Goal: Information Seeking & Learning: Compare options

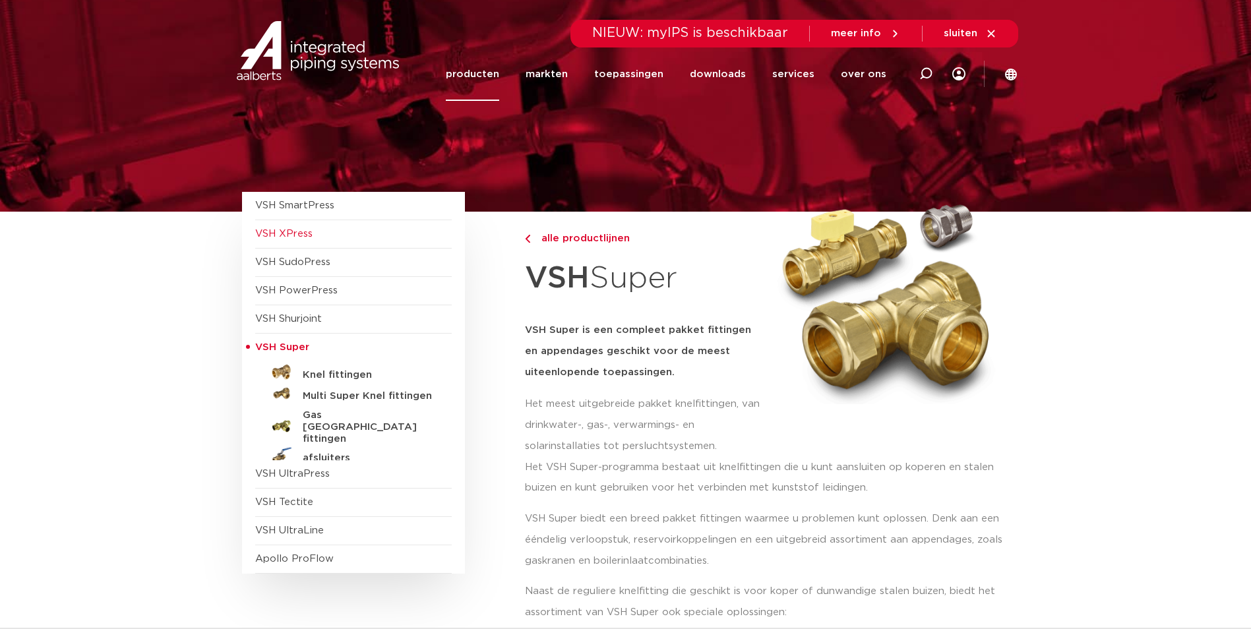
click at [304, 236] on span "VSH XPress" at bounding box center [283, 234] width 57 height 10
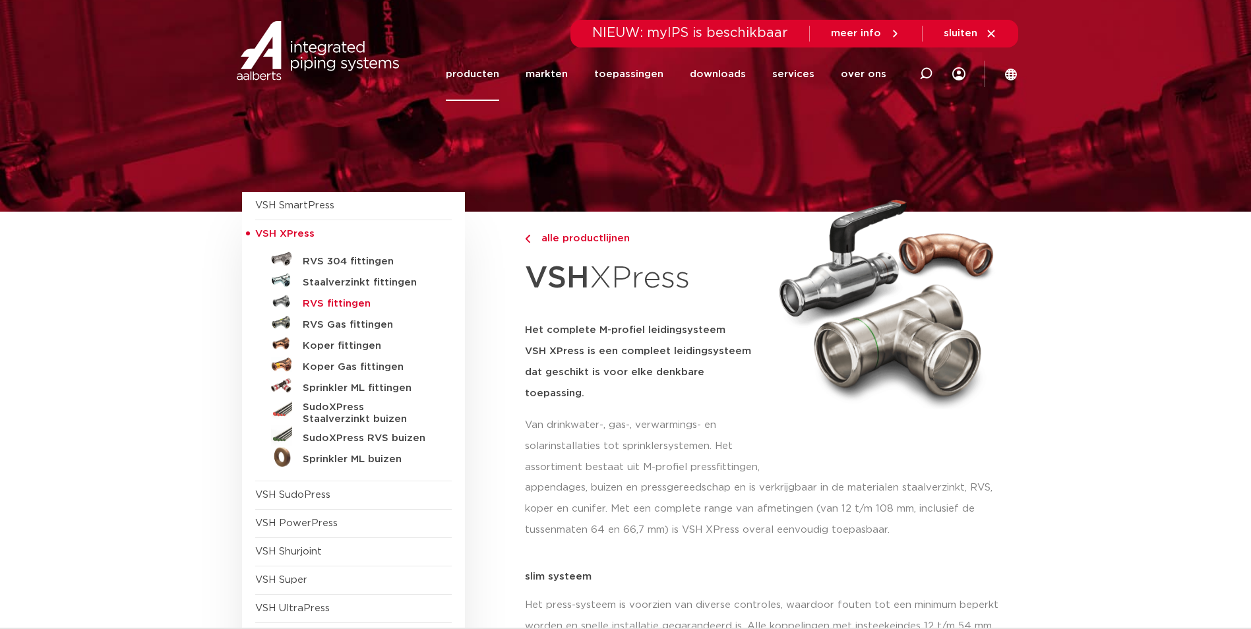
click at [310, 303] on h5 "RVS fittingen" at bounding box center [368, 304] width 131 height 12
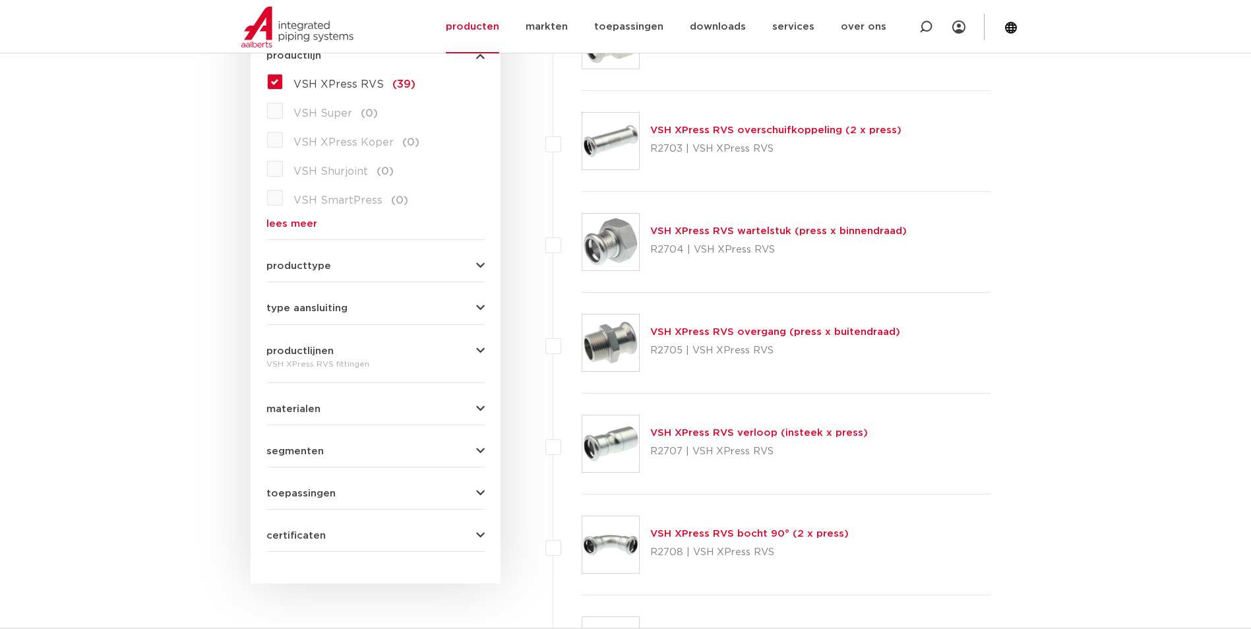
click at [826, 334] on link "VSH XPress RVS overgang (press x buitendraad)" at bounding box center [775, 332] width 250 height 10
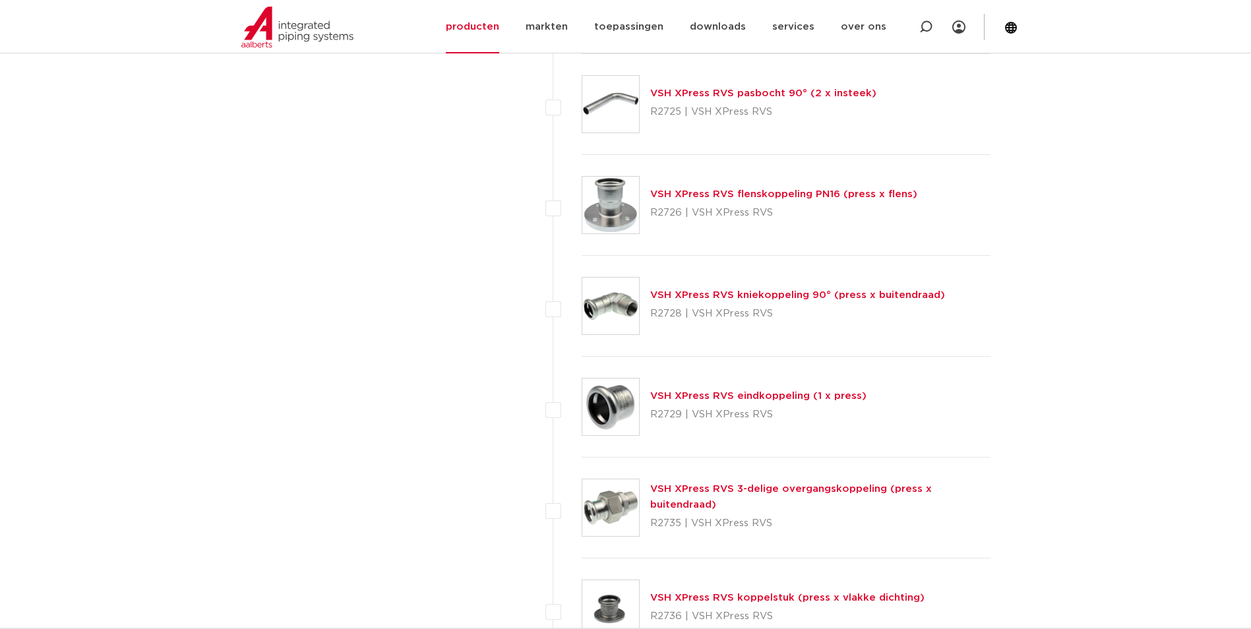
scroll to position [2375, 0]
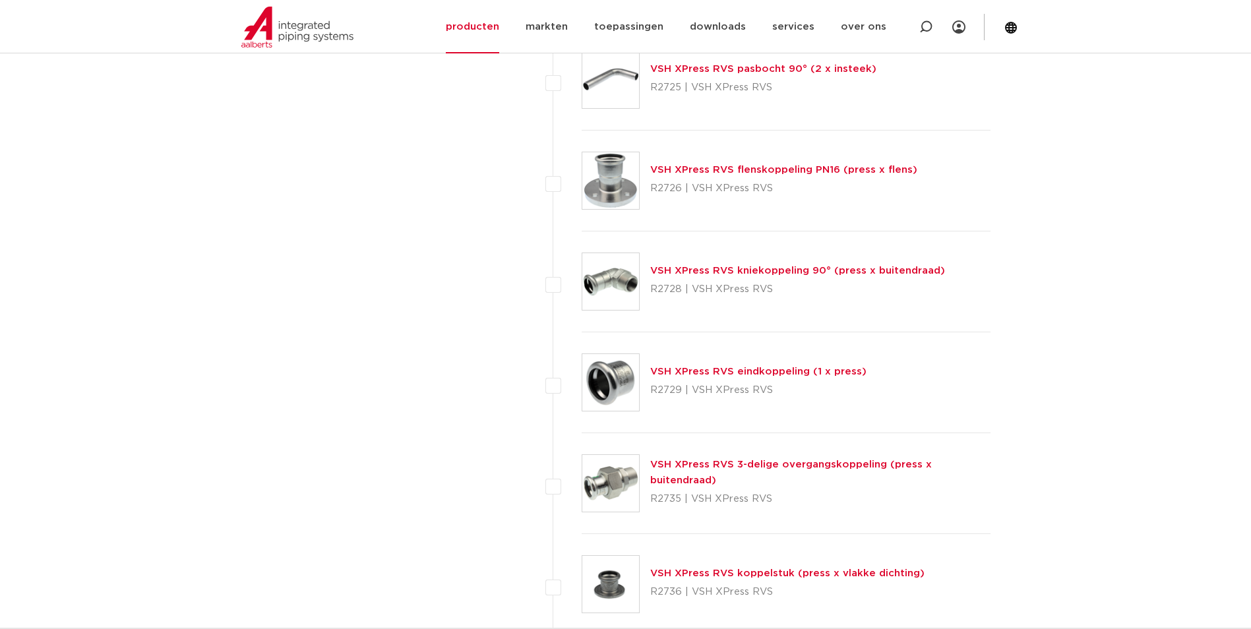
click at [741, 474] on link "VSH XPress RVS 3-delige overgangskoppeling (press x buitendraad)" at bounding box center [791, 473] width 282 height 26
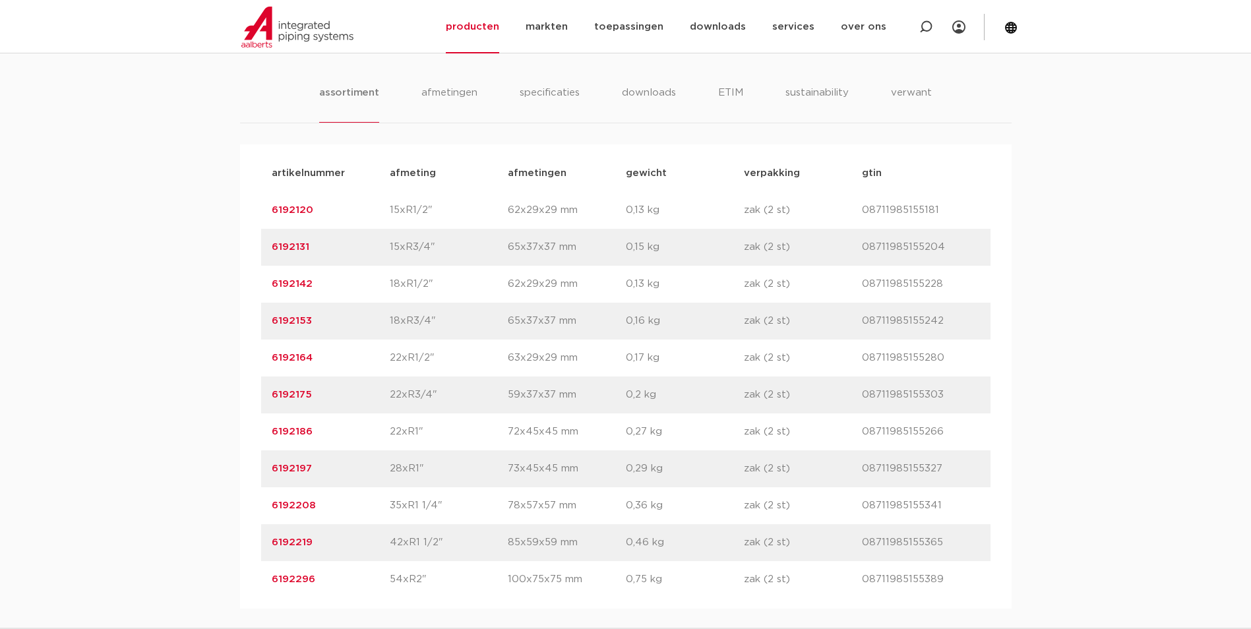
scroll to position [857, 0]
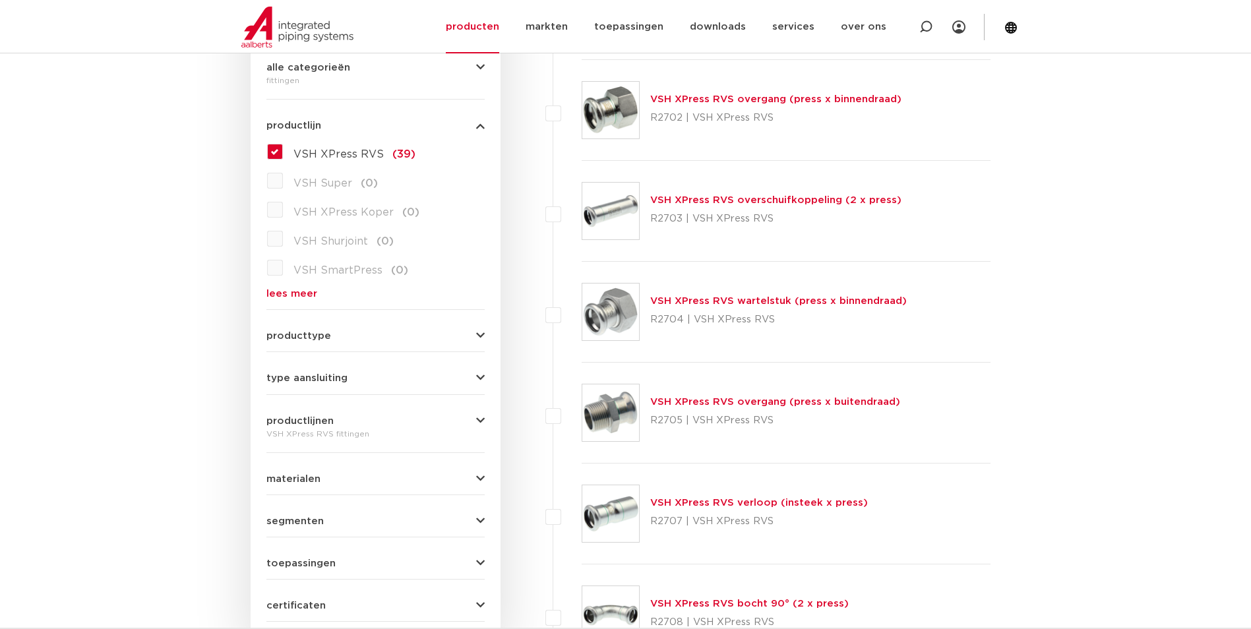
scroll to position [330, 0]
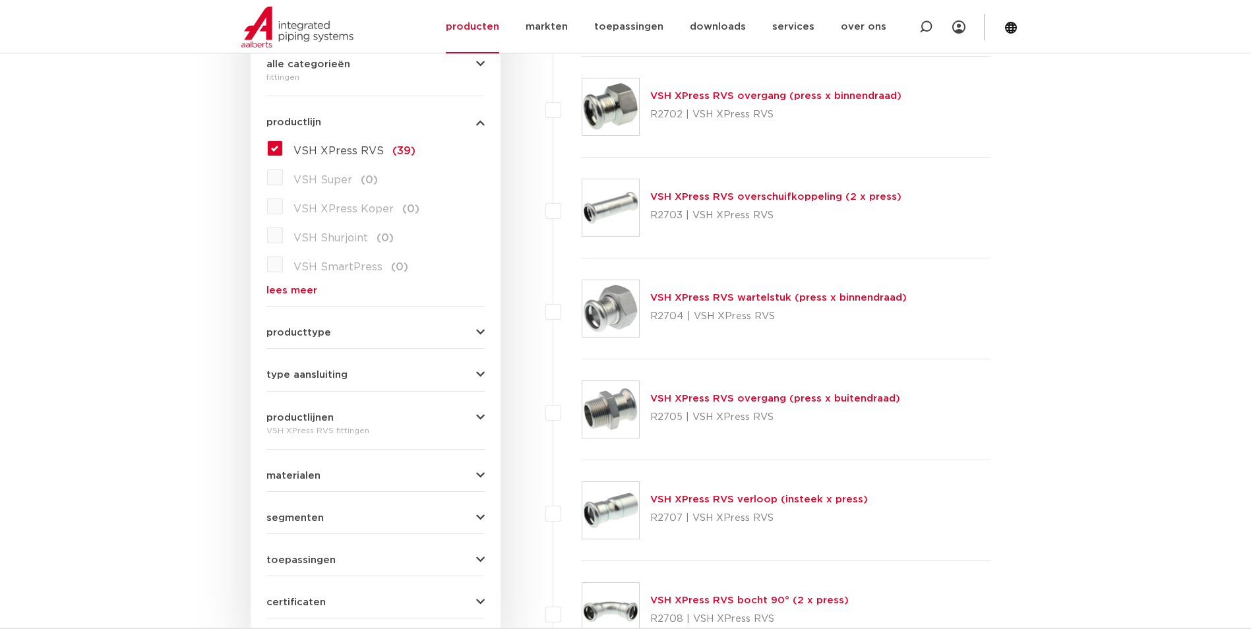
click at [711, 499] on link "VSH XPress RVS verloop (insteek x press)" at bounding box center [759, 500] width 218 height 10
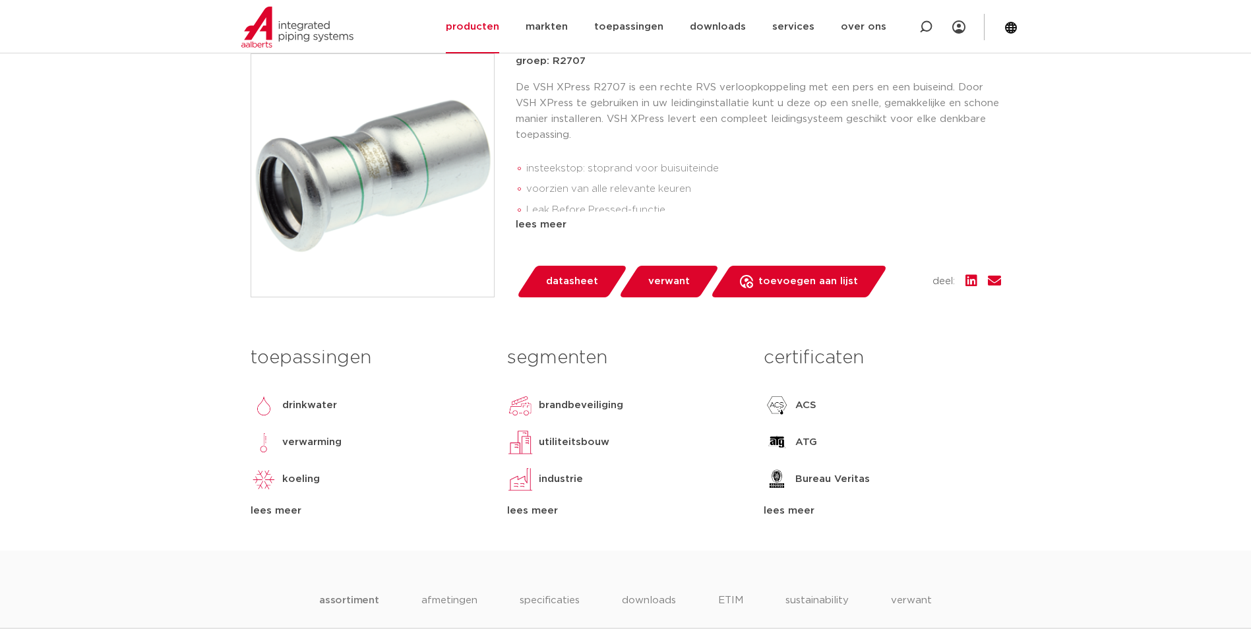
scroll to position [132, 0]
